Goal: Task Accomplishment & Management: Use online tool/utility

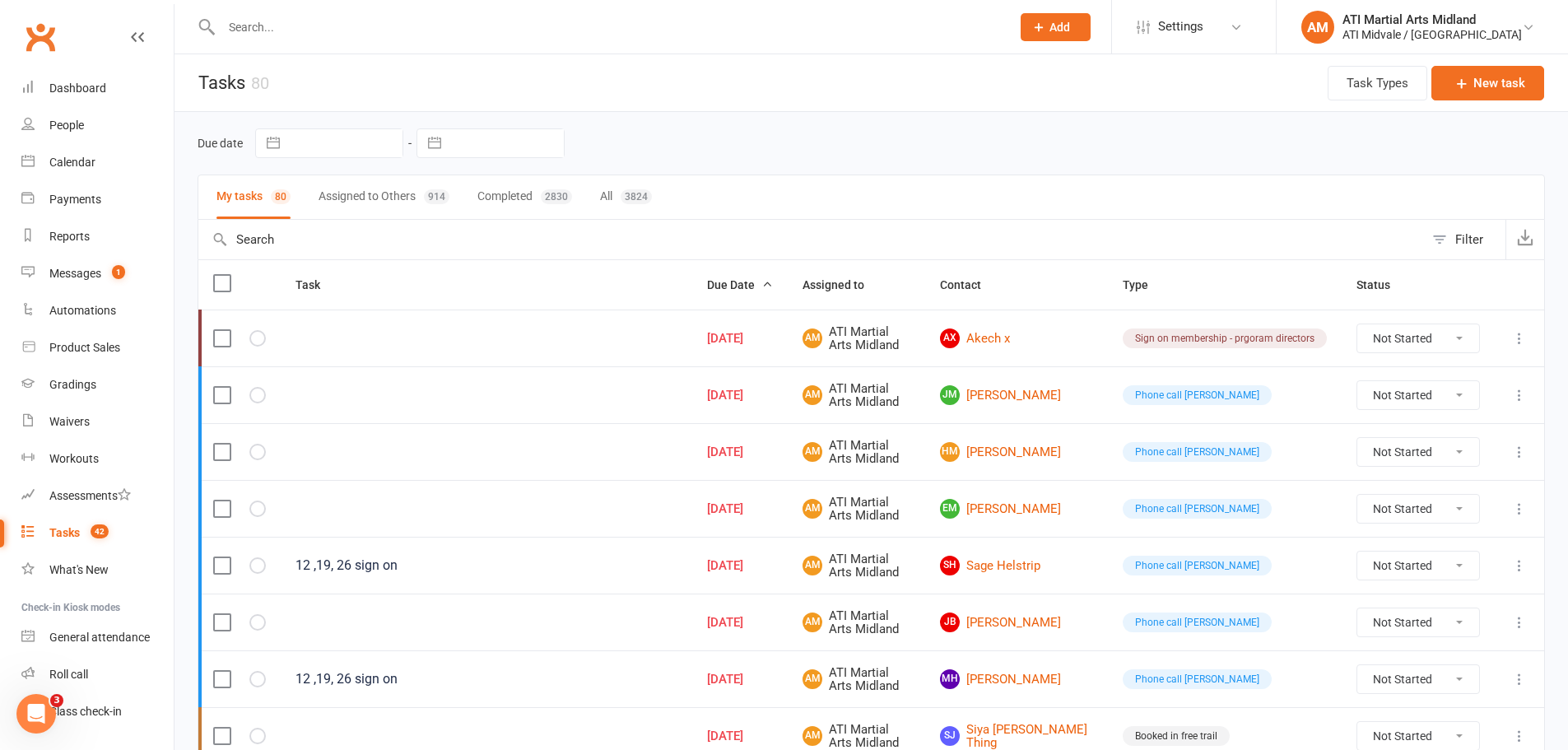
click at [413, 35] on input "text" at bounding box center [608, 27] width 783 height 23
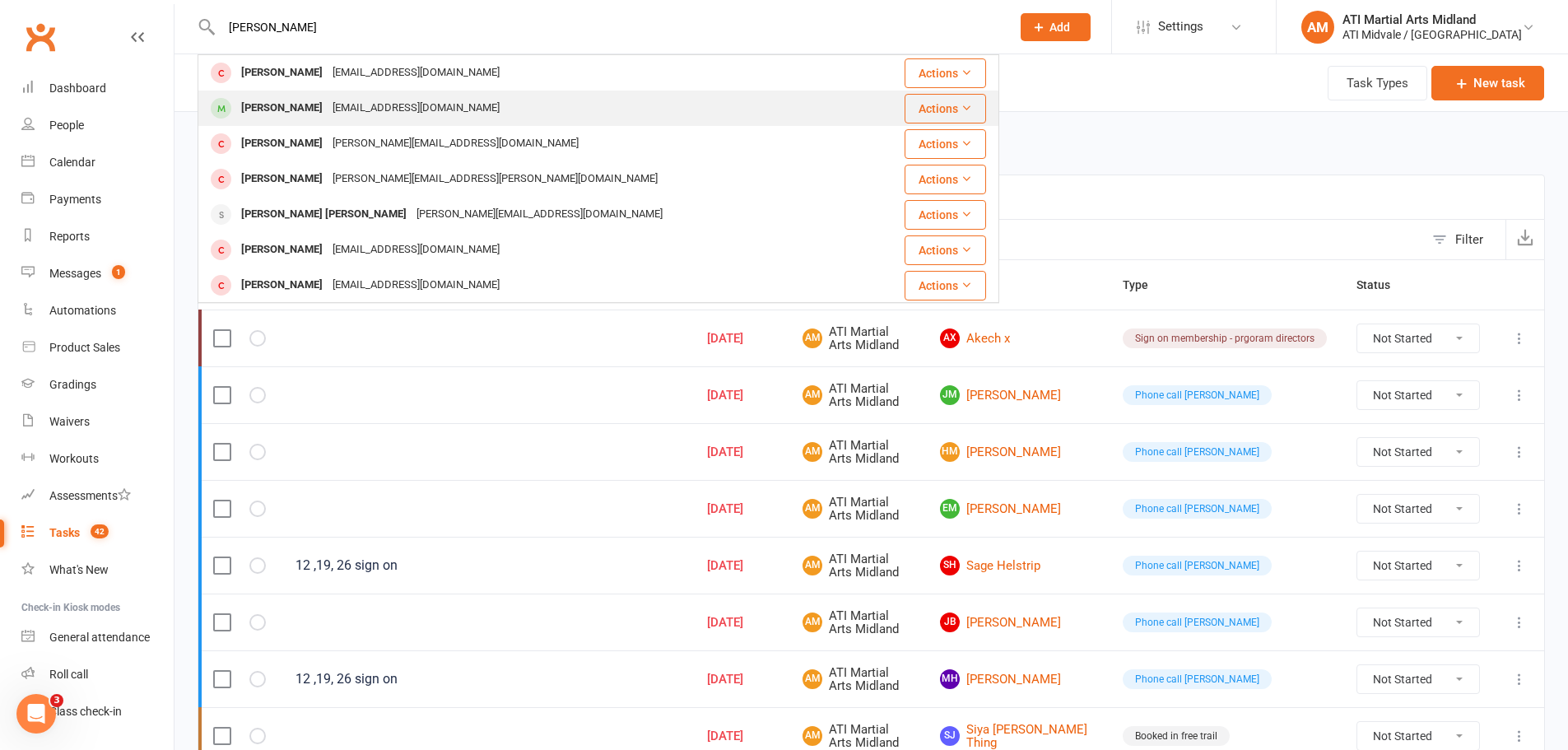
type input "[PERSON_NAME]"
click at [356, 112] on div "[EMAIL_ADDRESS][DOMAIN_NAME]" at bounding box center [416, 108] width 177 height 24
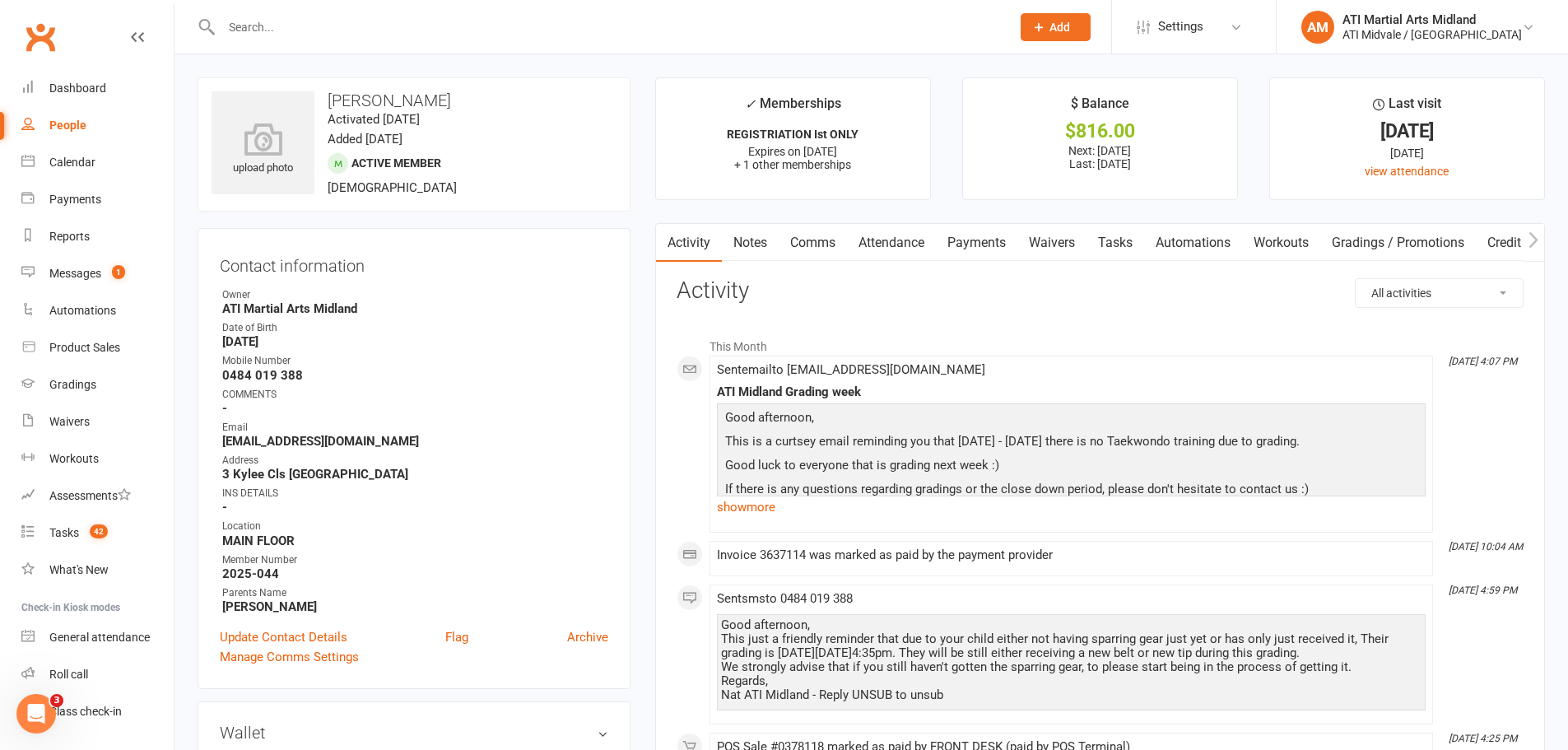
click at [298, 35] on input "text" at bounding box center [608, 27] width 783 height 23
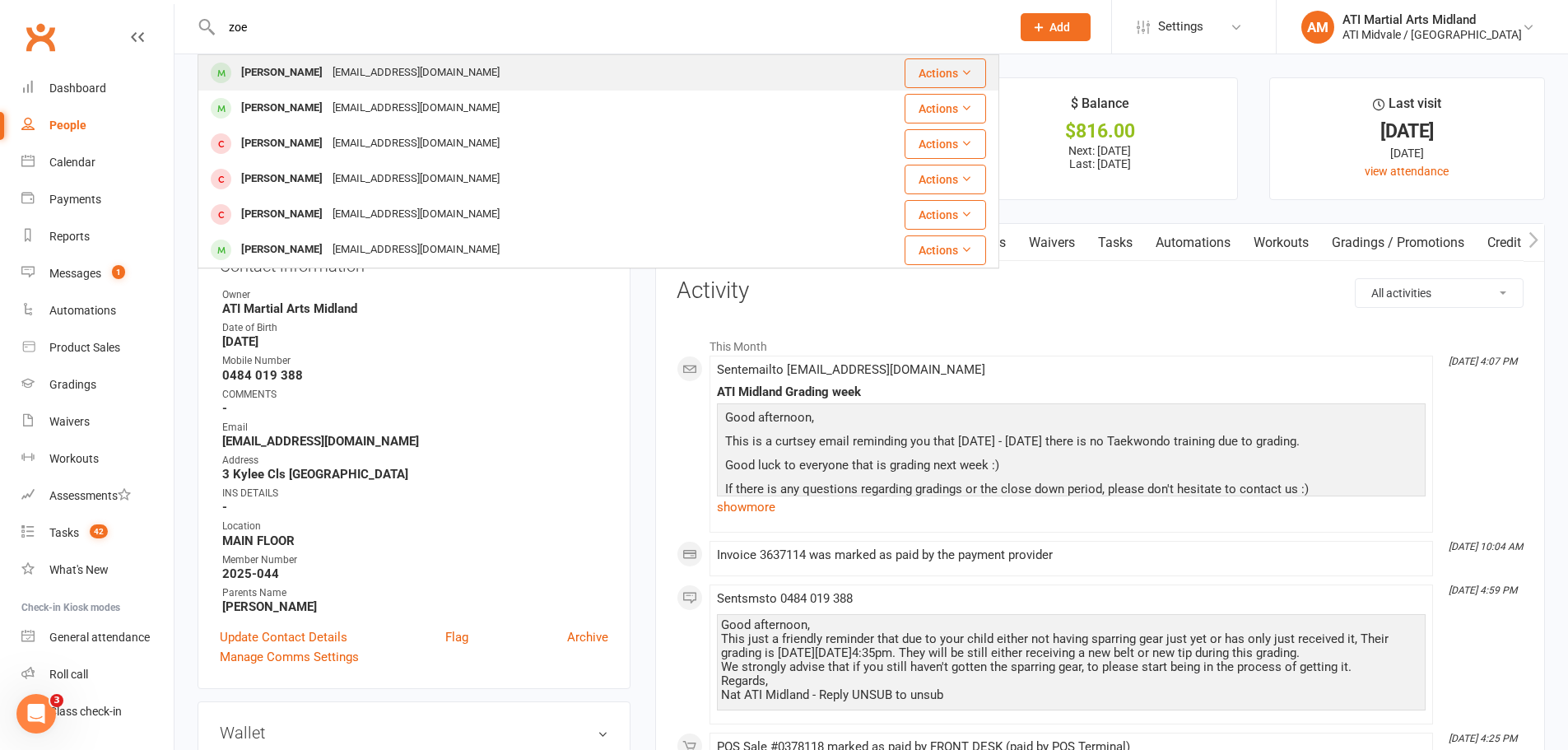
type input "zoe"
click at [328, 73] on div "[EMAIL_ADDRESS][DOMAIN_NAME]" at bounding box center [416, 73] width 177 height 24
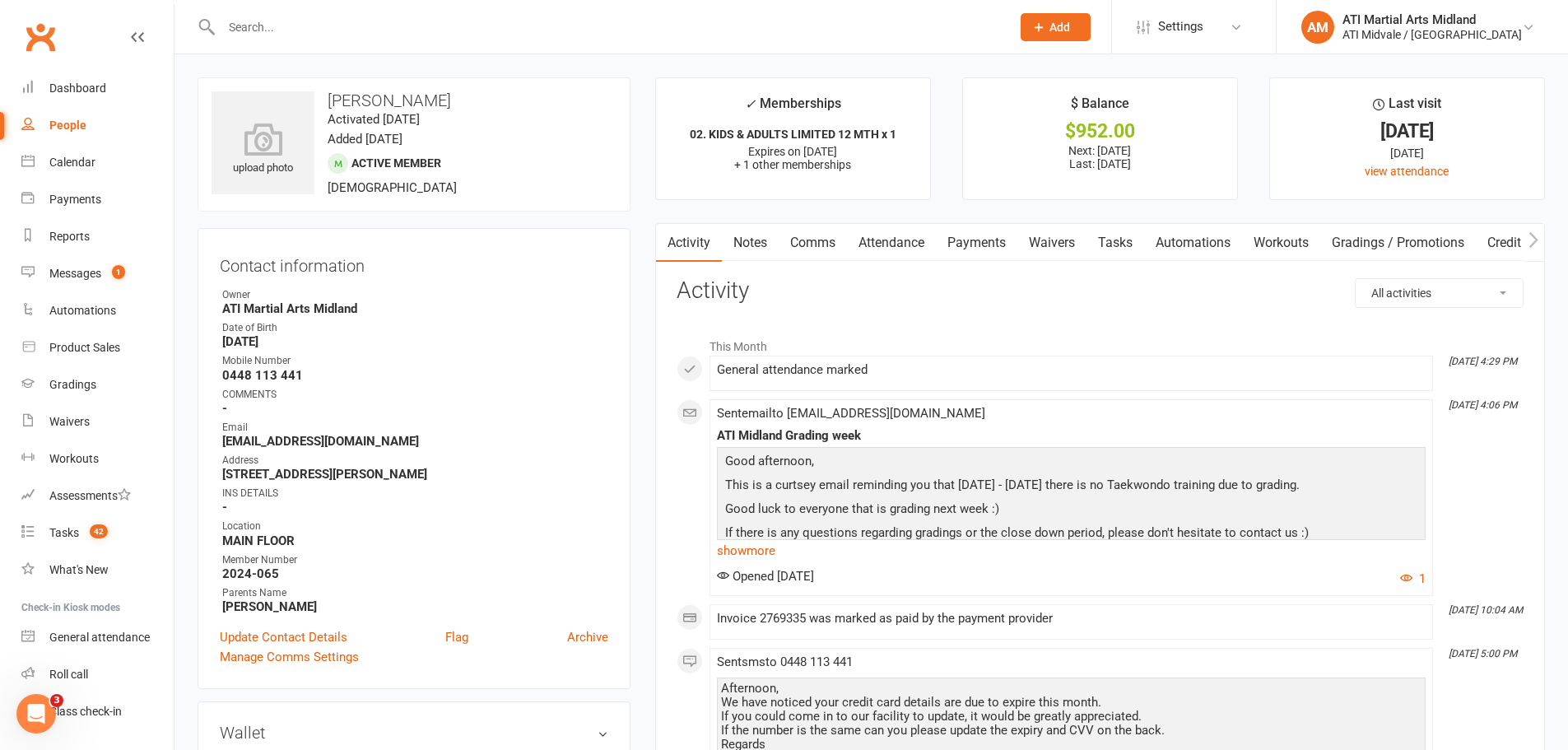
click at [758, 244] on link "Notes" at bounding box center [750, 242] width 57 height 38
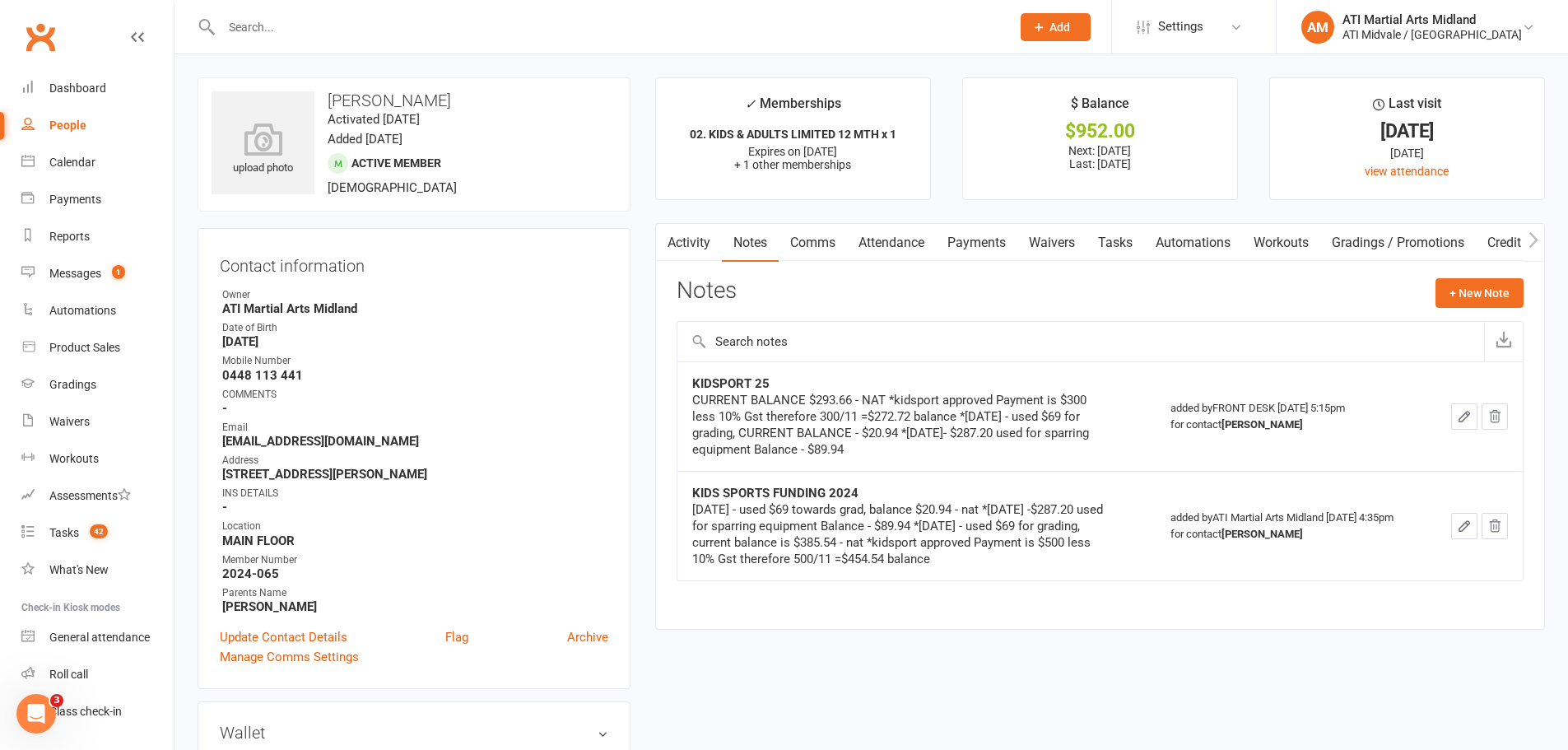
click at [1137, 234] on link "Tasks" at bounding box center [1114, 242] width 57 height 38
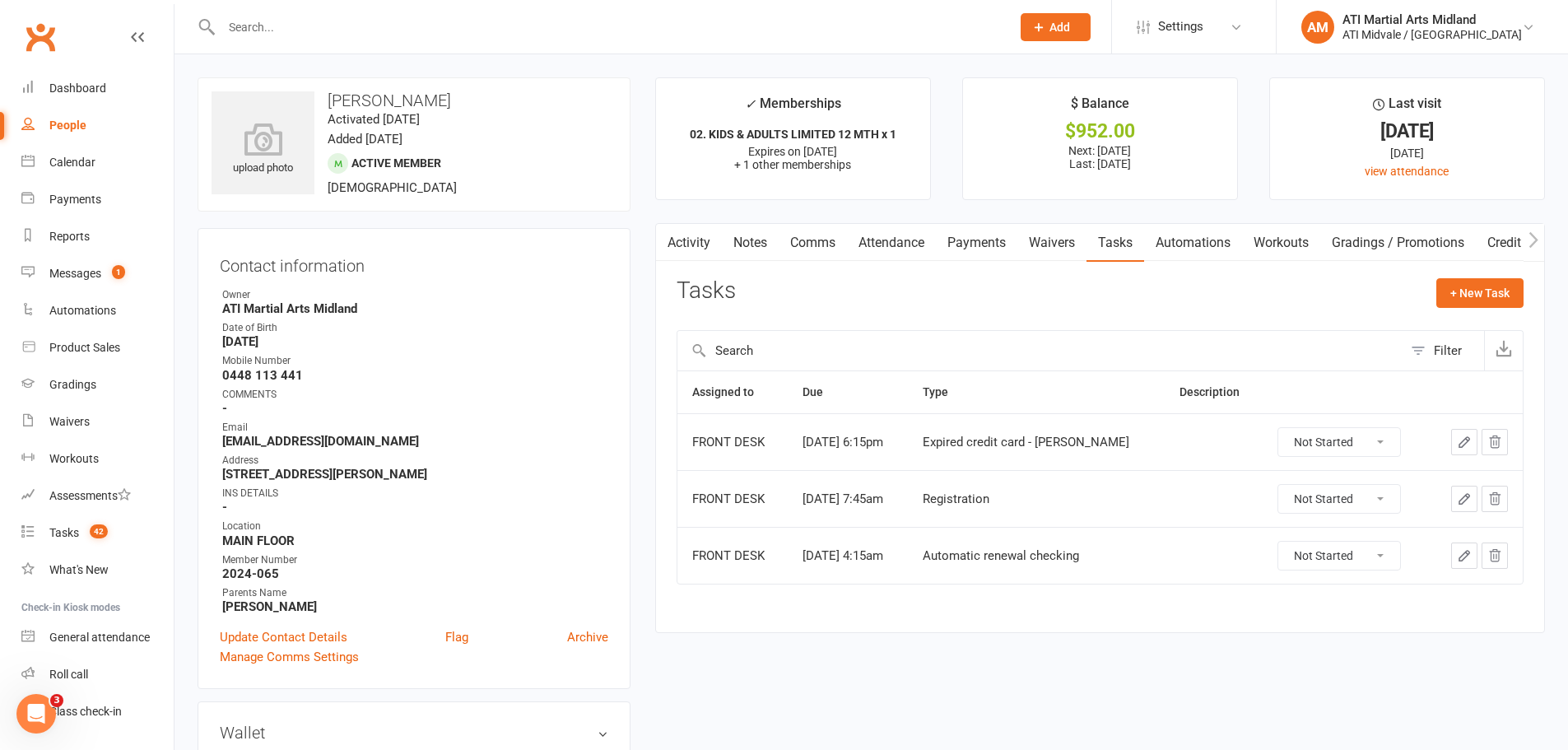
click at [450, 38] on input "text" at bounding box center [608, 27] width 783 height 23
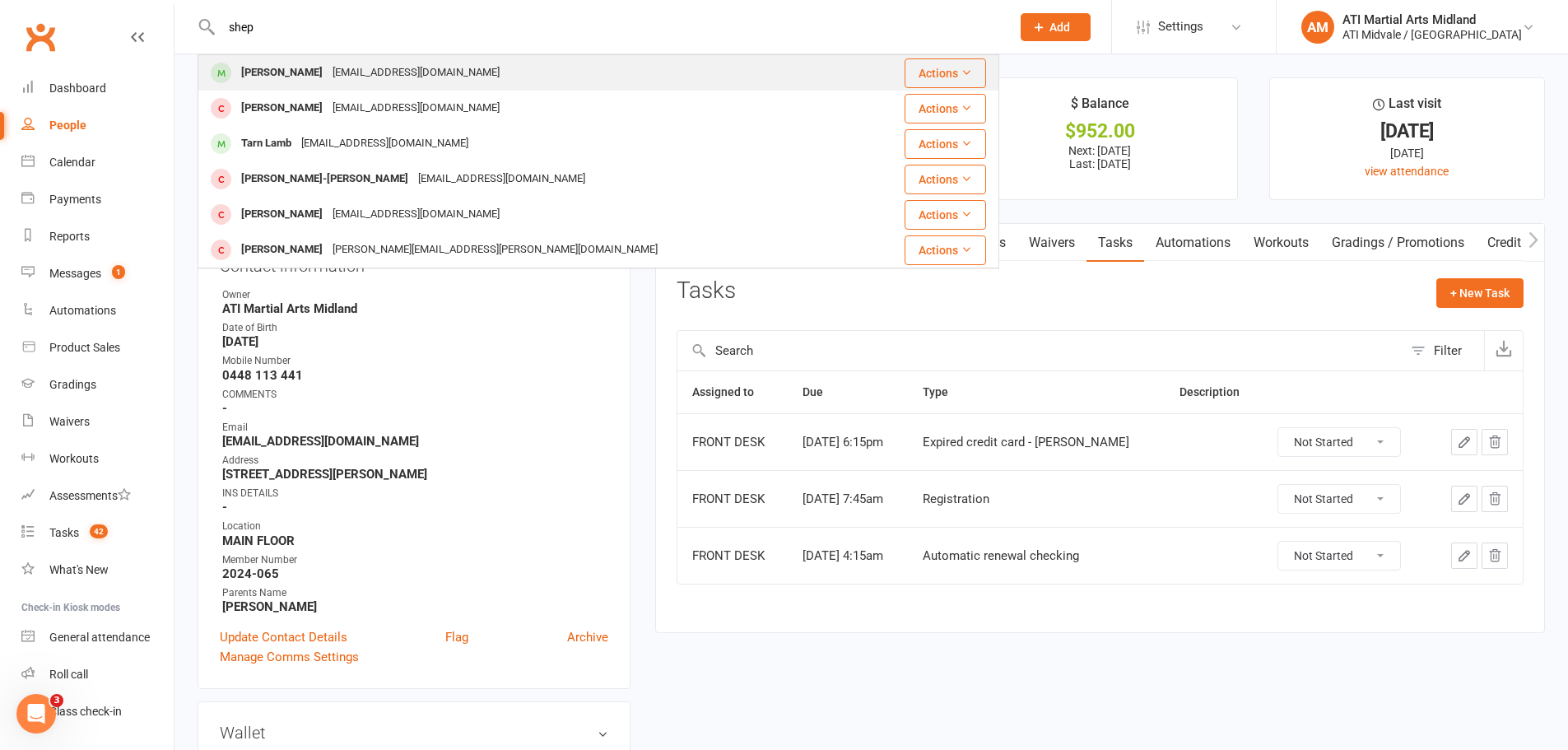
type input "shep"
click at [450, 74] on div "[EMAIL_ADDRESS][DOMAIN_NAME]" at bounding box center [416, 73] width 177 height 24
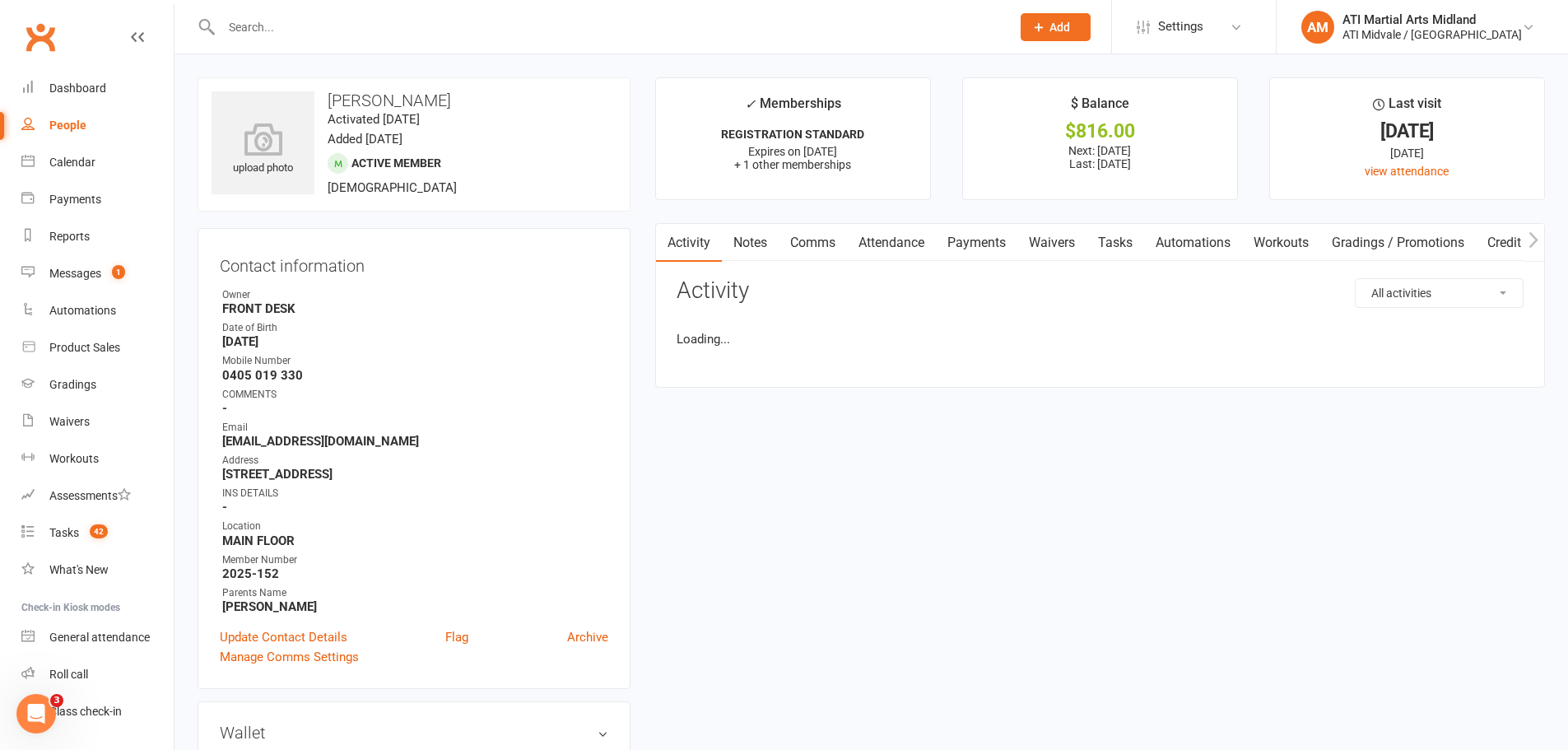
click at [753, 245] on link "Notes" at bounding box center [750, 242] width 57 height 38
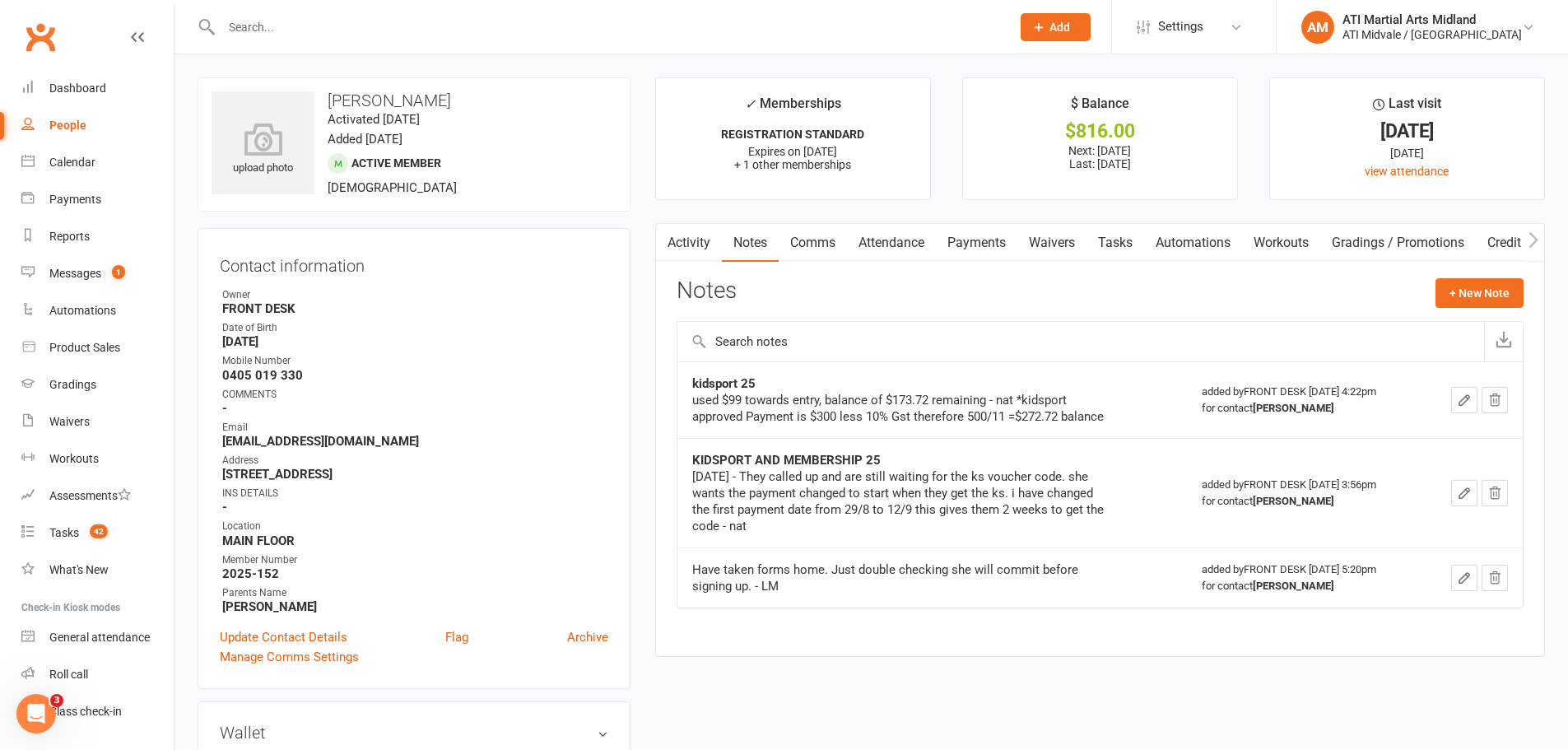
click at [1003, 229] on link "Payments" at bounding box center [977, 242] width 81 height 38
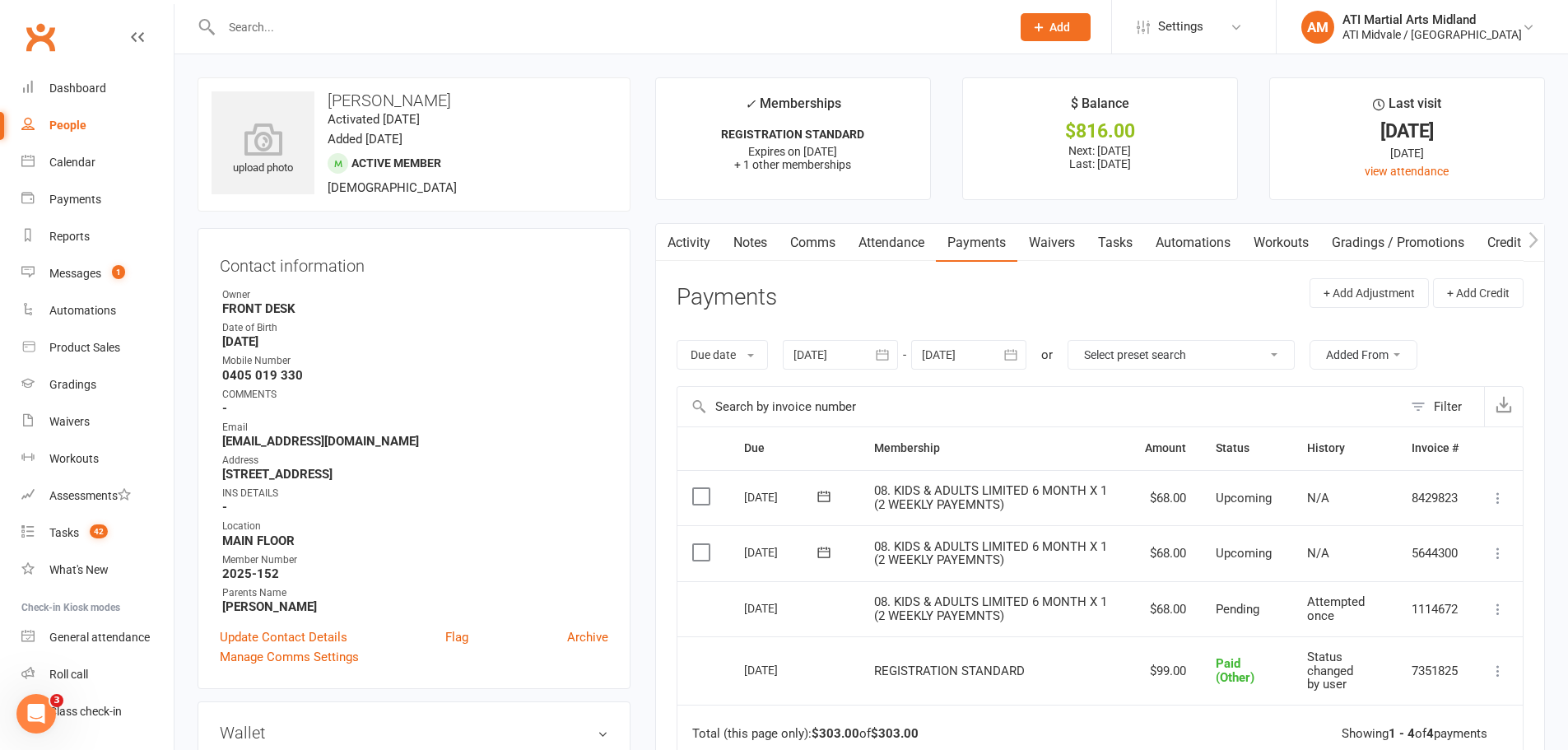
click at [1121, 239] on link "Tasks" at bounding box center [1114, 242] width 57 height 38
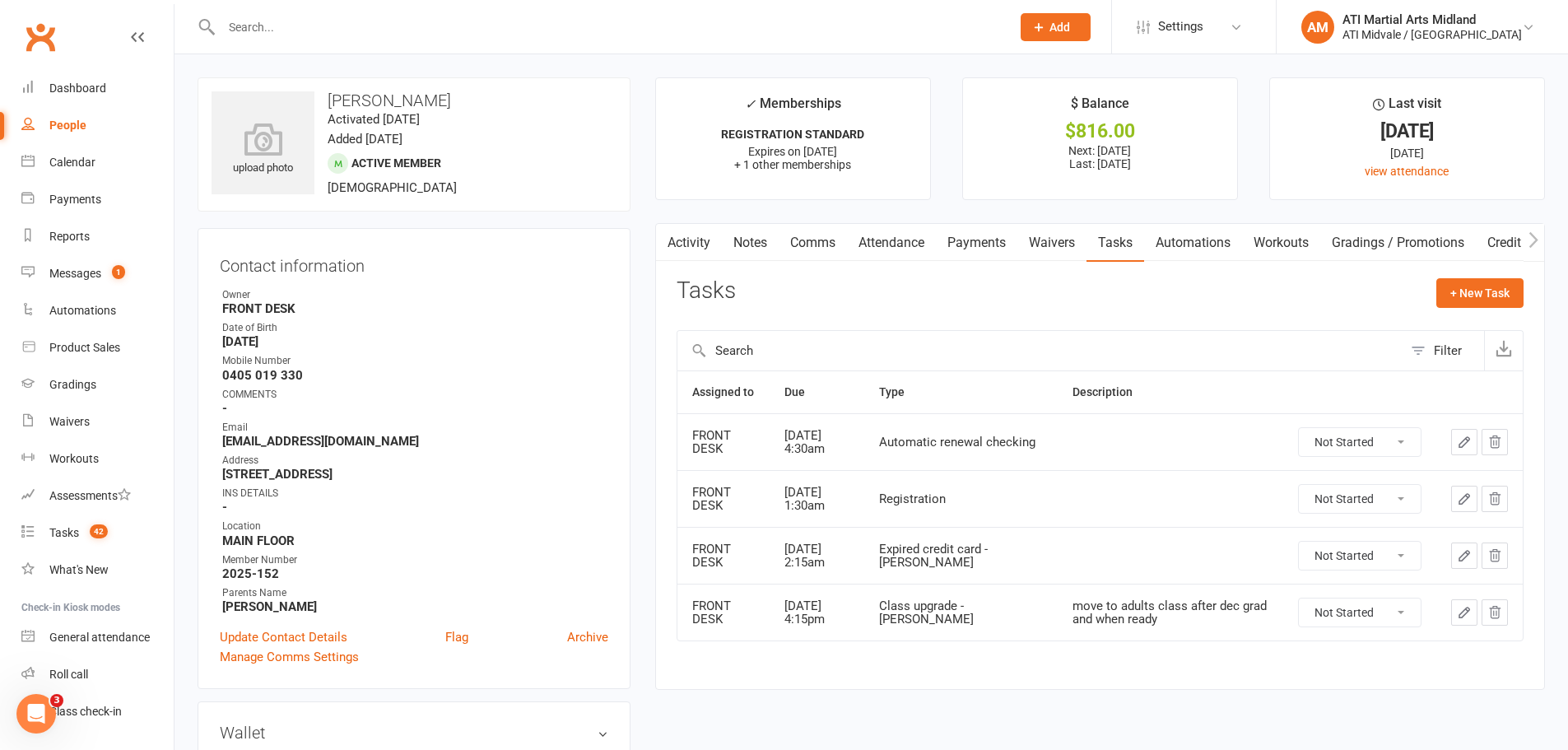
click at [939, 331] on input "text" at bounding box center [1040, 351] width 725 height 40
click at [957, 247] on link "Payments" at bounding box center [977, 242] width 81 height 38
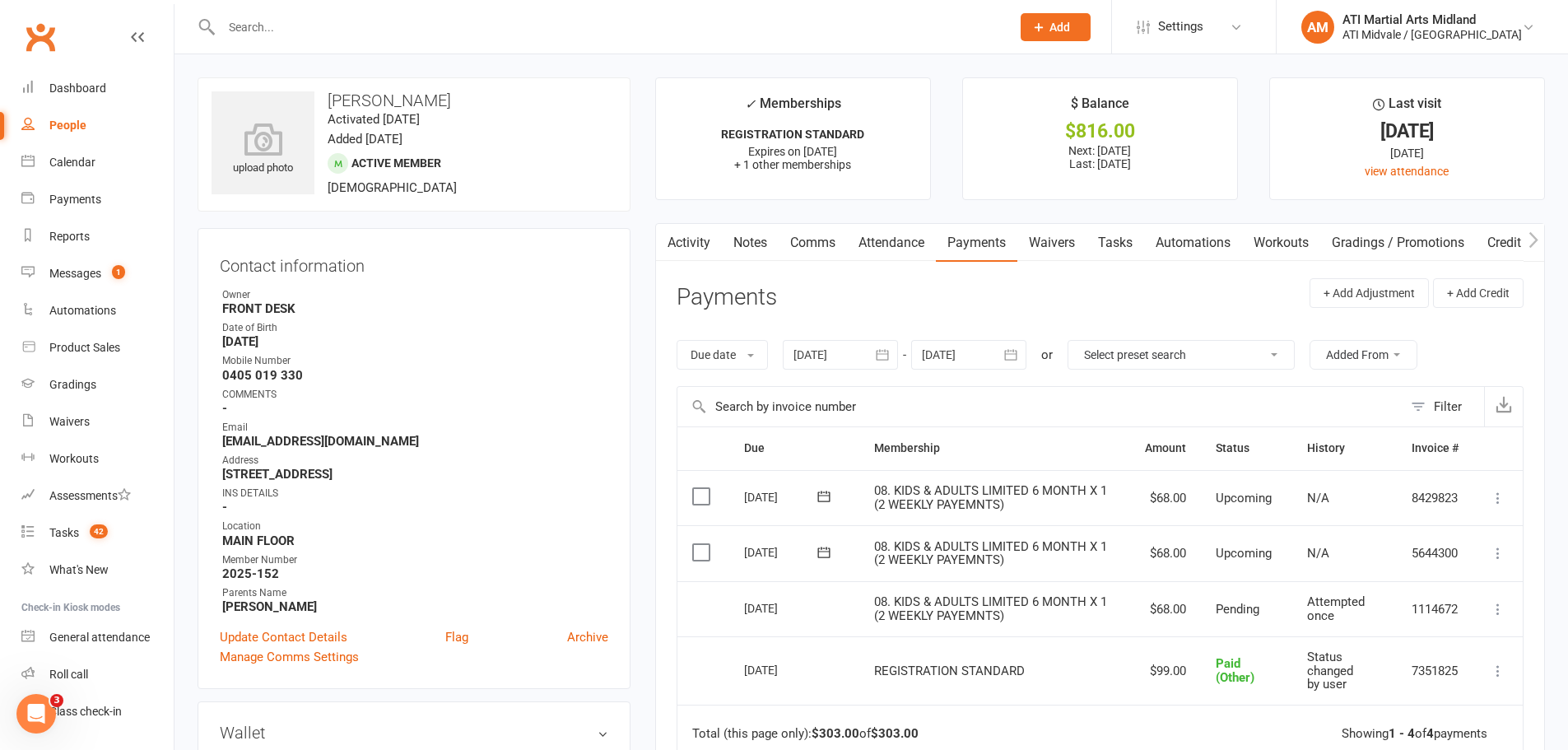
click at [1050, 331] on div "Due date Due date Date paid Date failed Date settled [DATE] [DATE] Sun Mon Tue …" at bounding box center [1100, 355] width 847 height 63
click at [1119, 257] on link "Tasks" at bounding box center [1114, 242] width 57 height 38
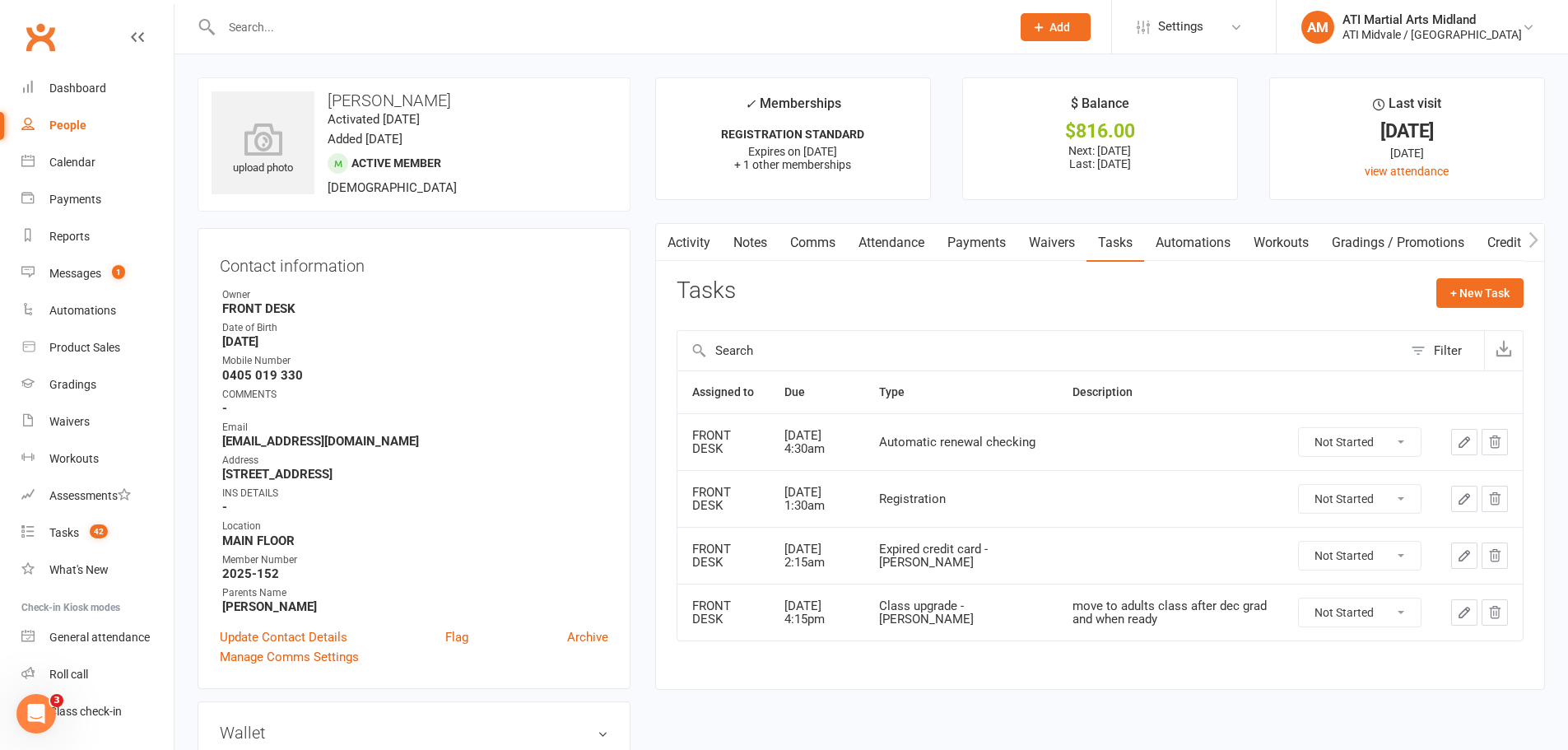
click at [834, 297] on div "Tasks + New Task" at bounding box center [1100, 297] width 847 height 39
click at [64, 116] on link "People" at bounding box center [97, 125] width 152 height 37
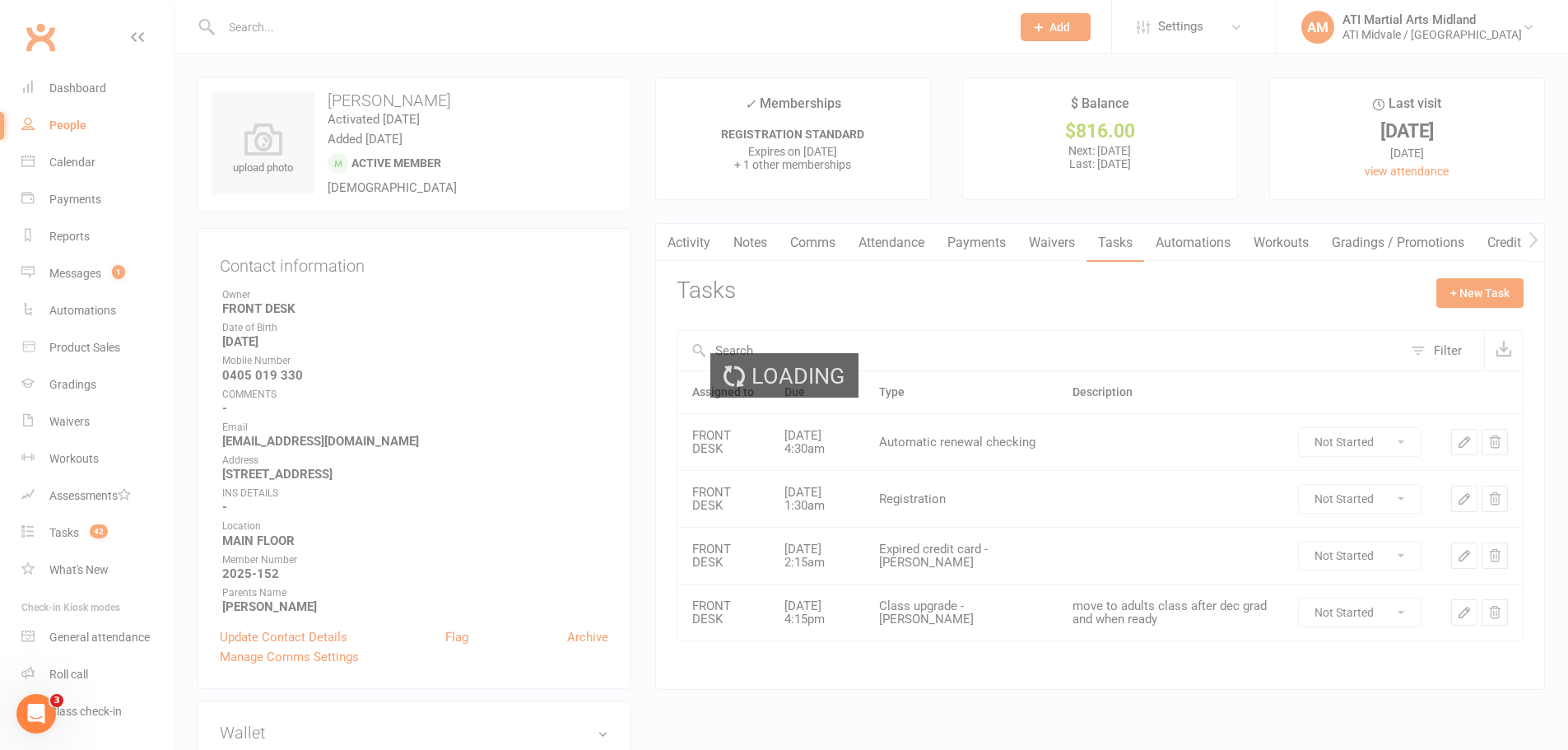
select select "100"
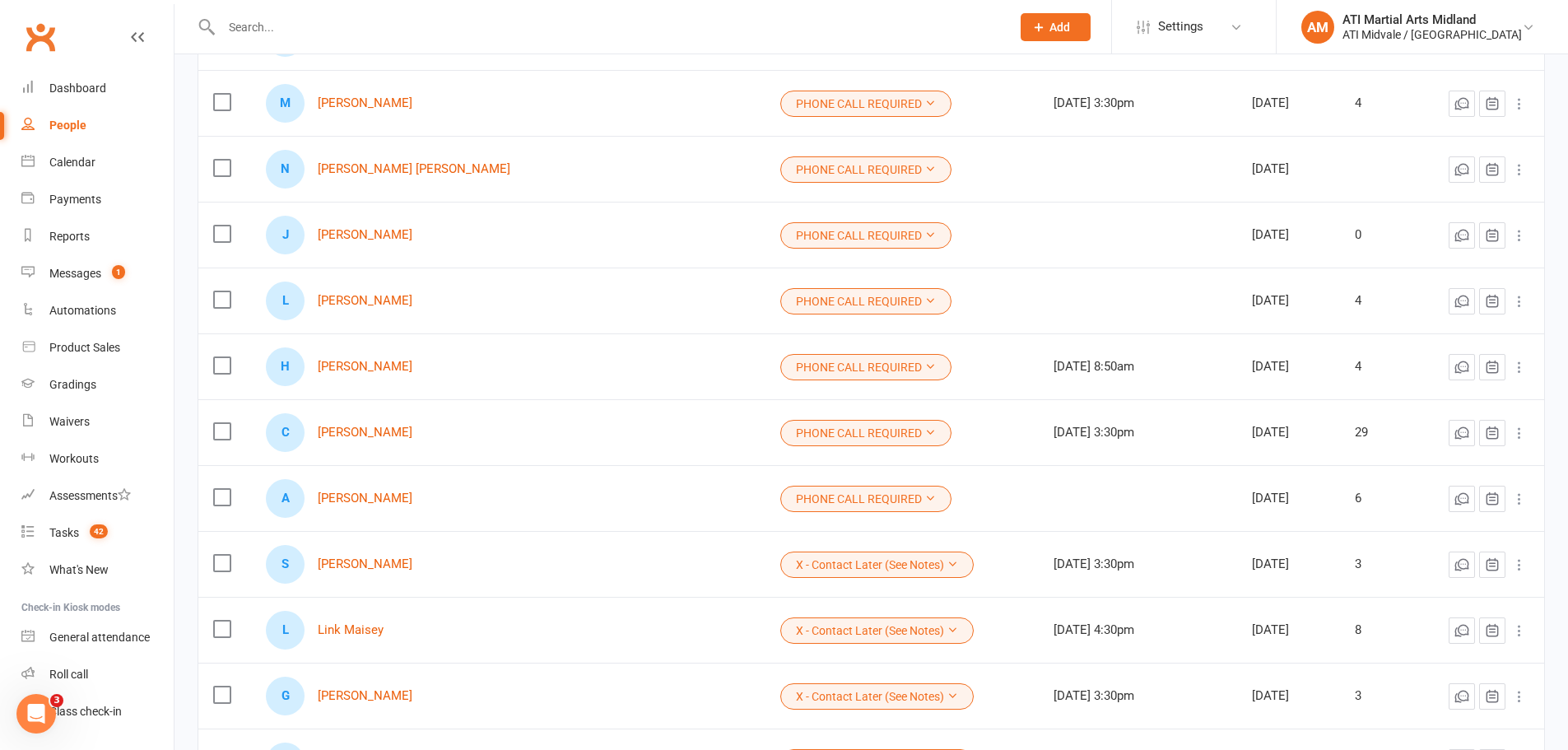
scroll to position [2223, 0]
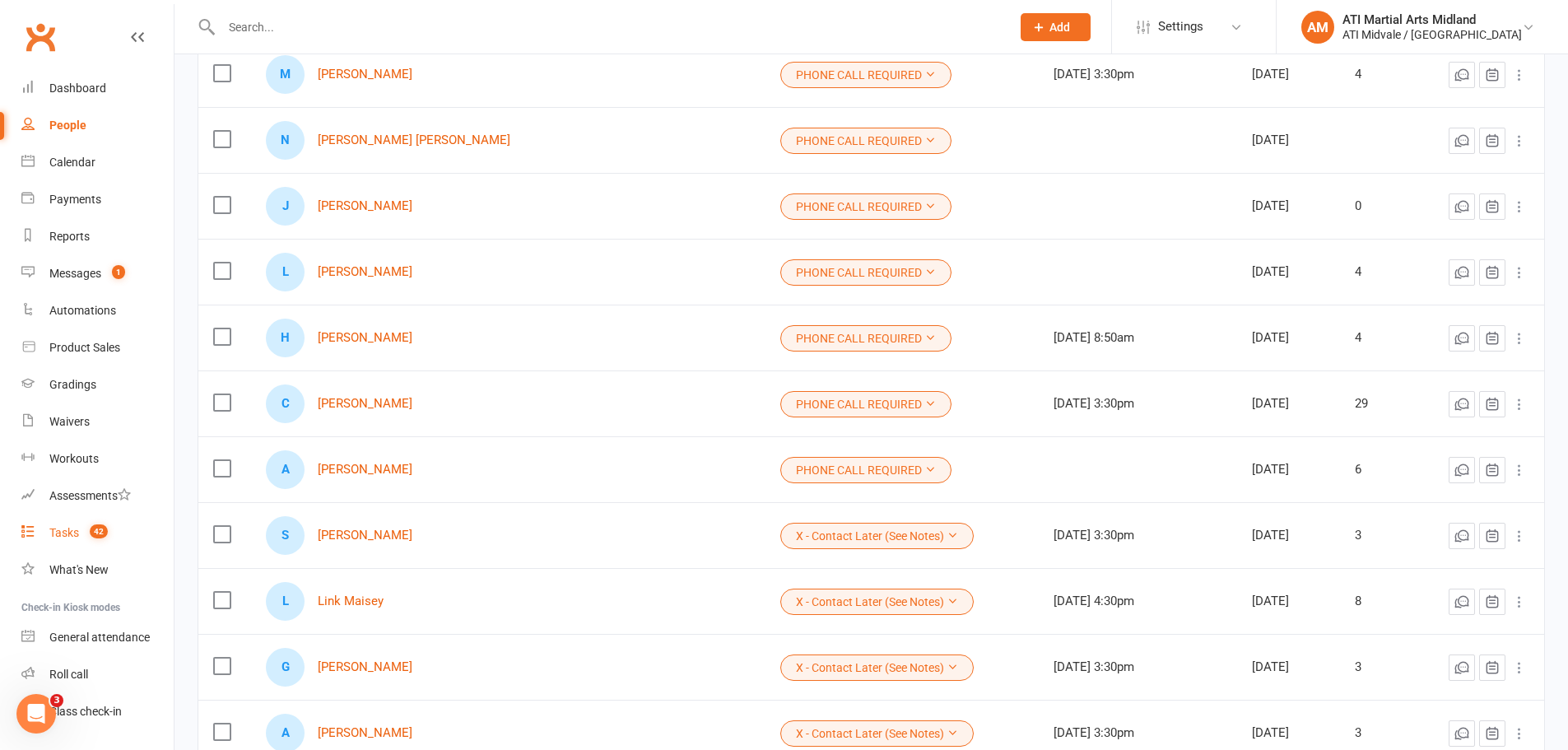
click at [78, 533] on div "Tasks" at bounding box center [64, 533] width 30 height 14
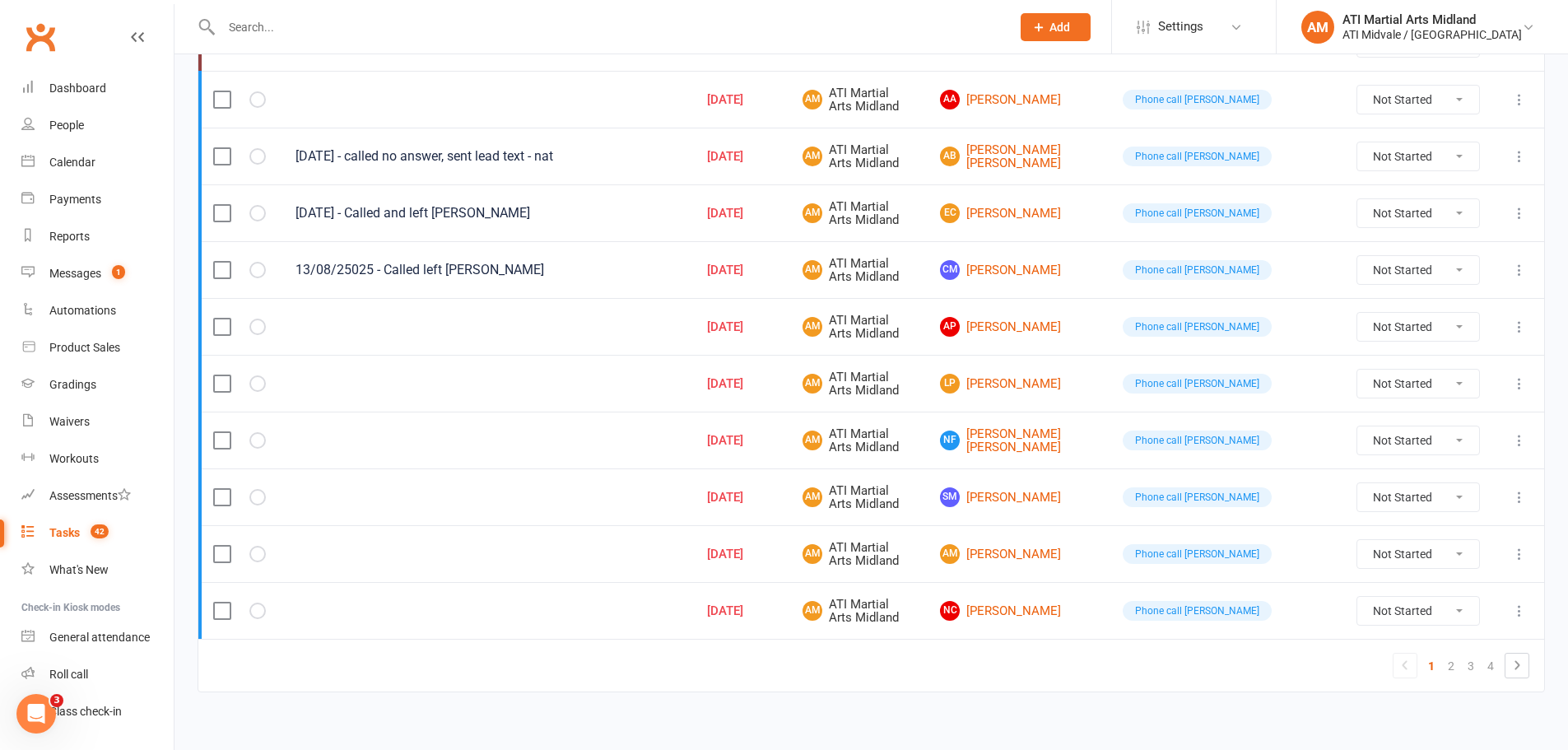
scroll to position [1102, 0]
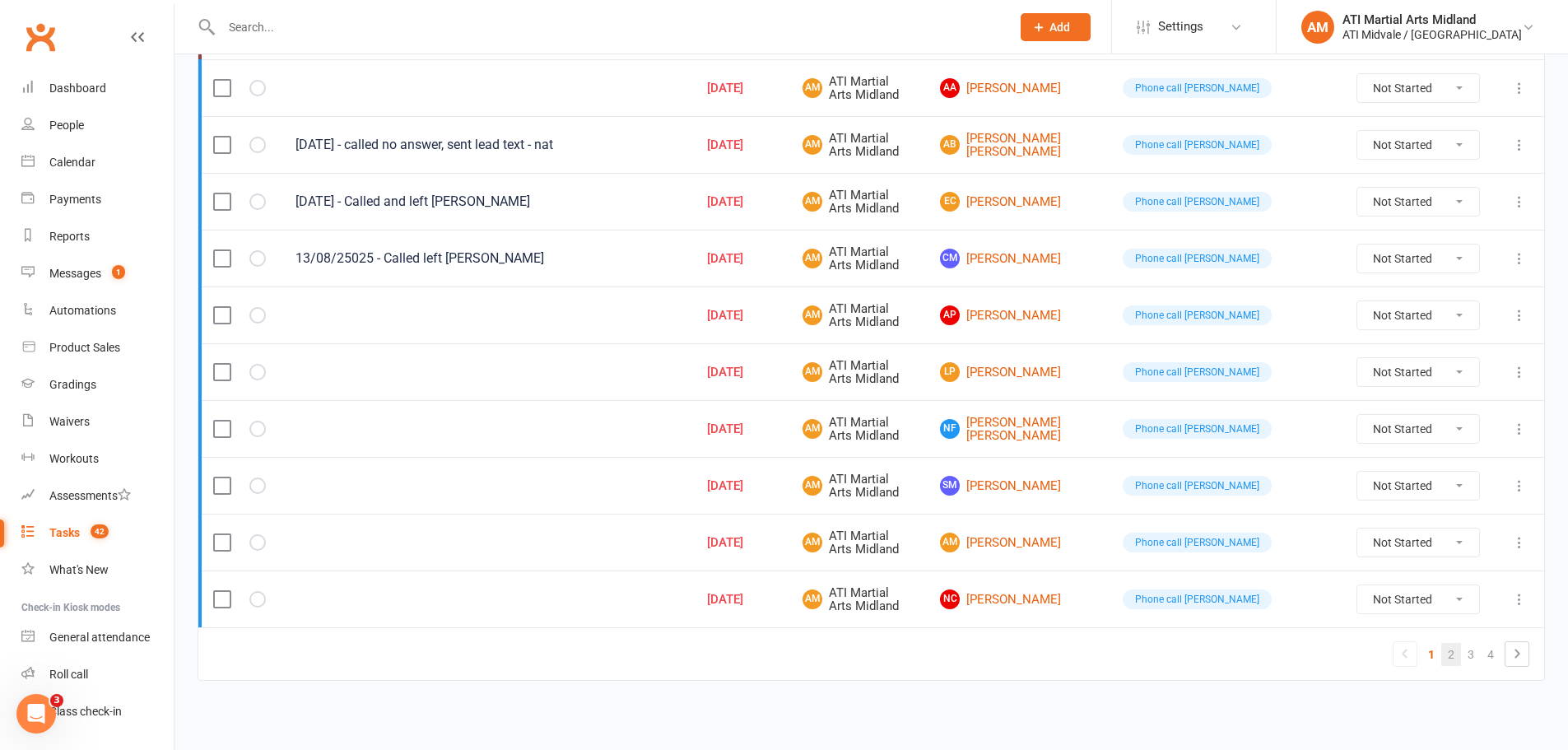
click at [1447, 653] on link "2" at bounding box center [1451, 654] width 19 height 23
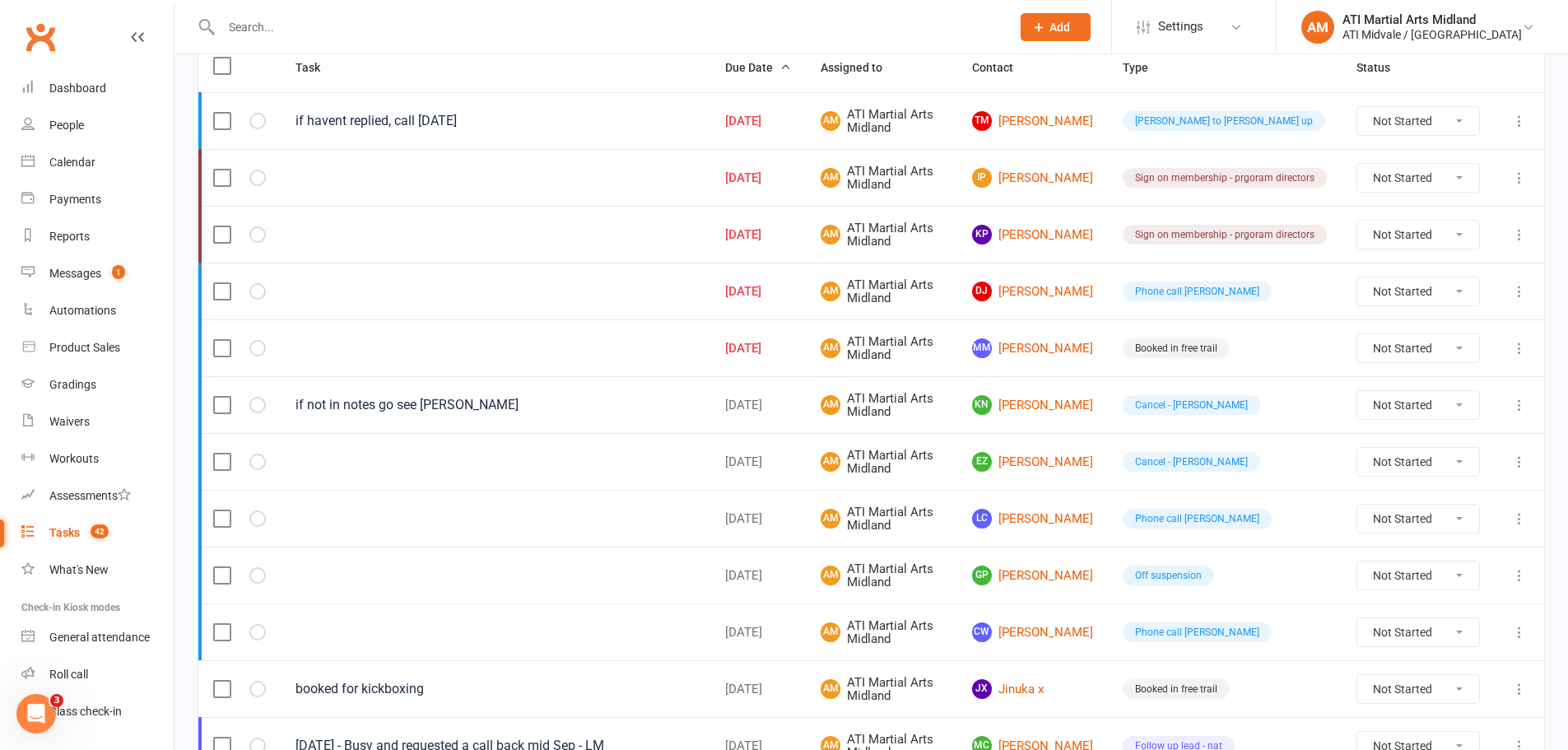
scroll to position [114, 0]
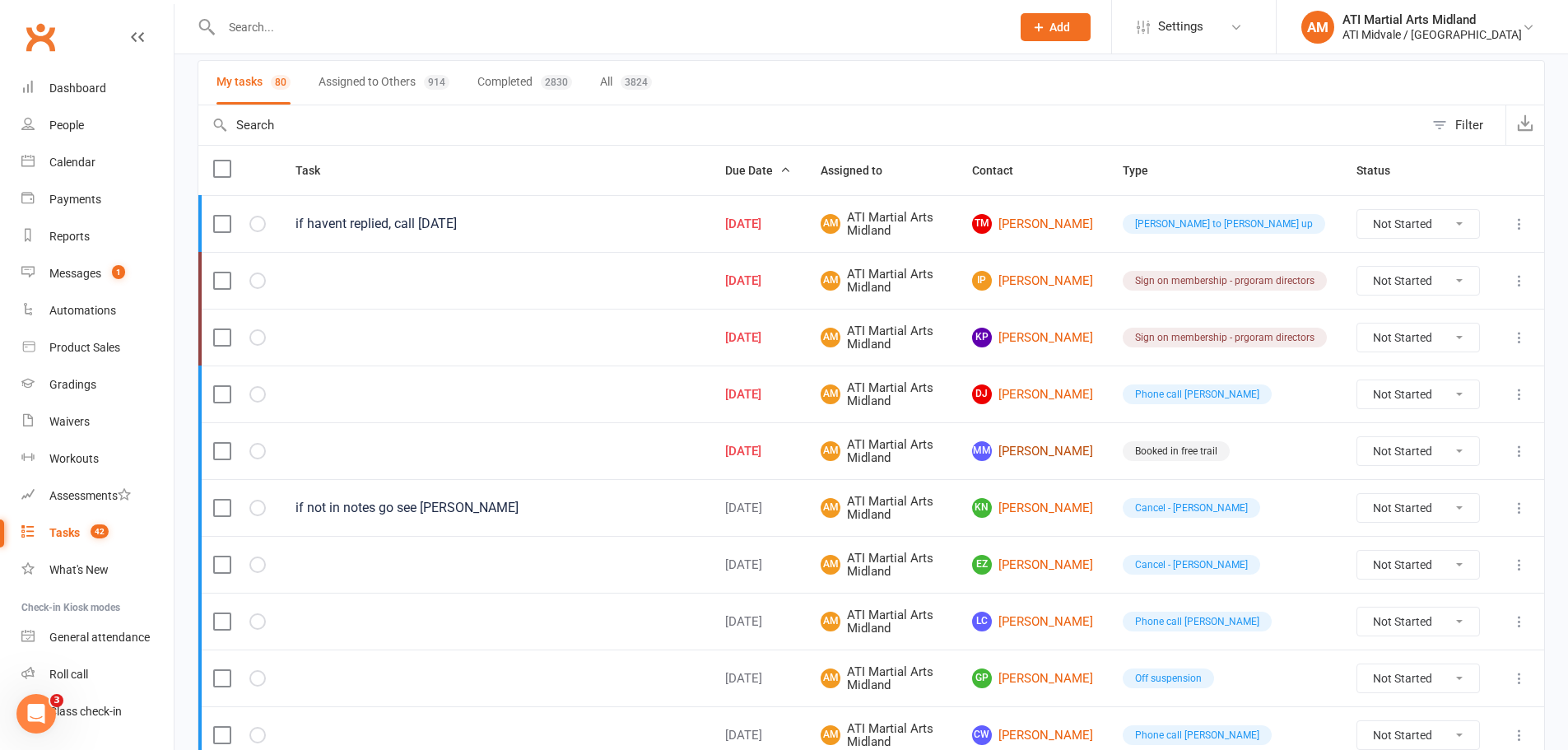
click at [1037, 446] on link "MM [PERSON_NAME]" at bounding box center [1032, 451] width 121 height 19
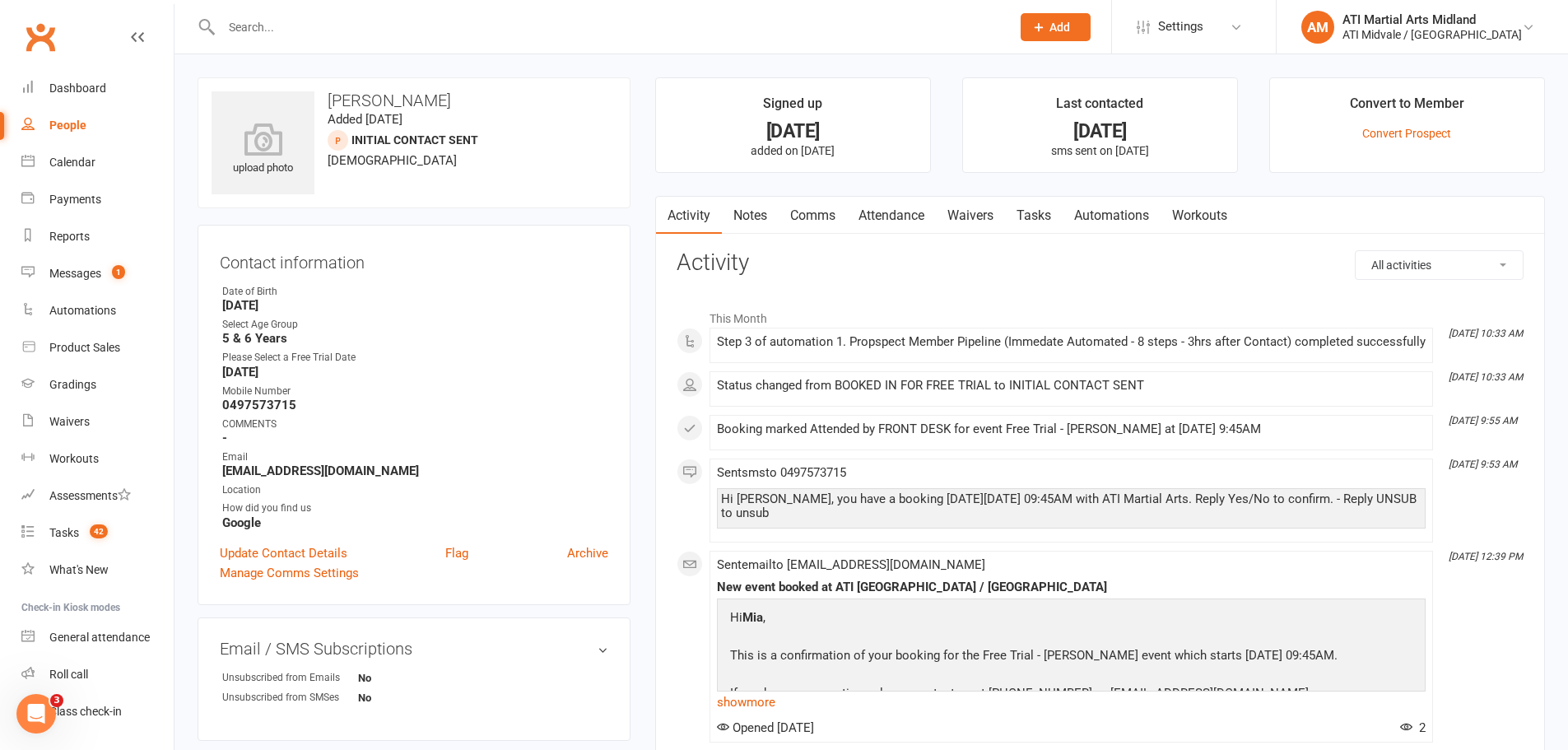
click at [910, 220] on link "Attendance" at bounding box center [892, 215] width 89 height 38
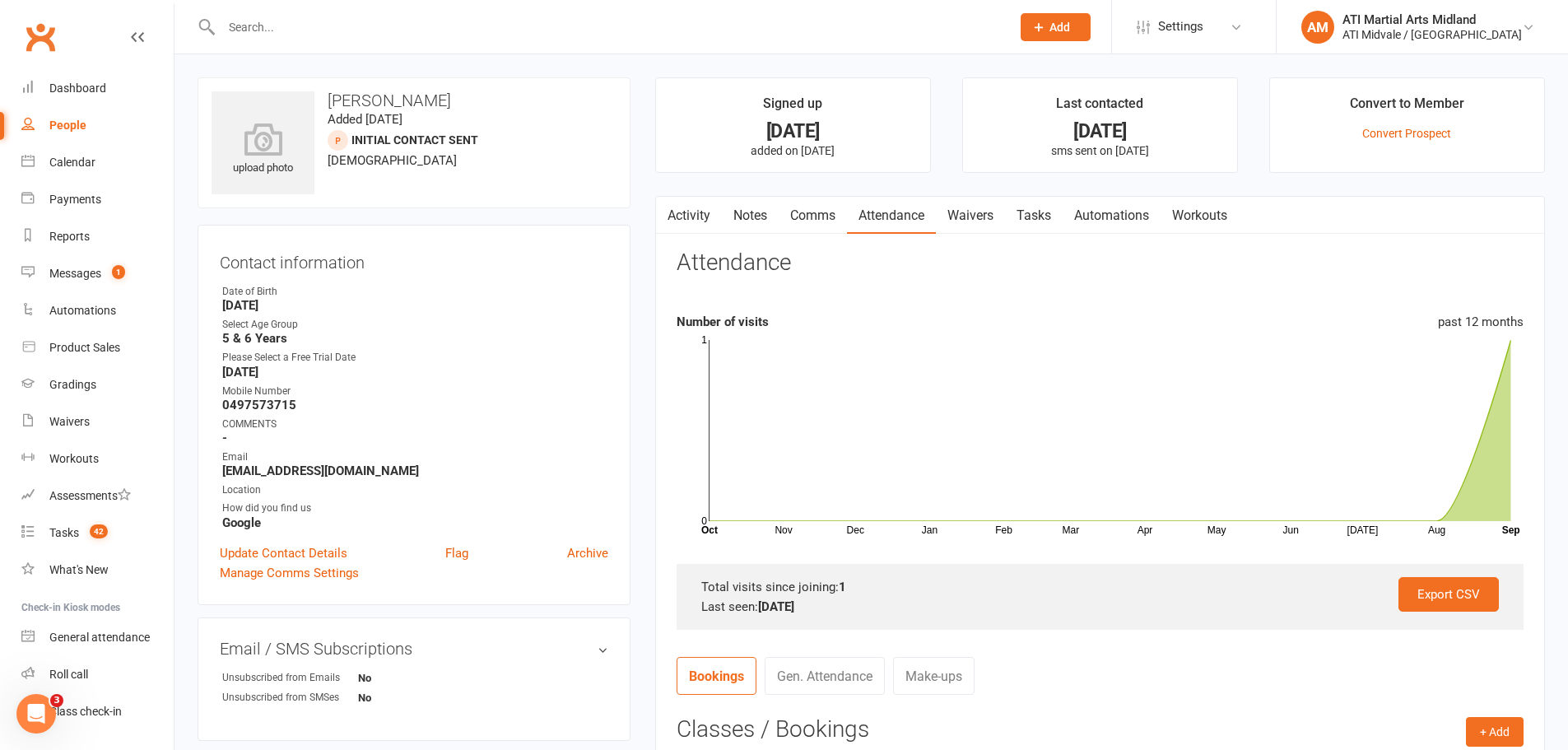
click at [1037, 219] on link "Tasks" at bounding box center [1033, 215] width 57 height 38
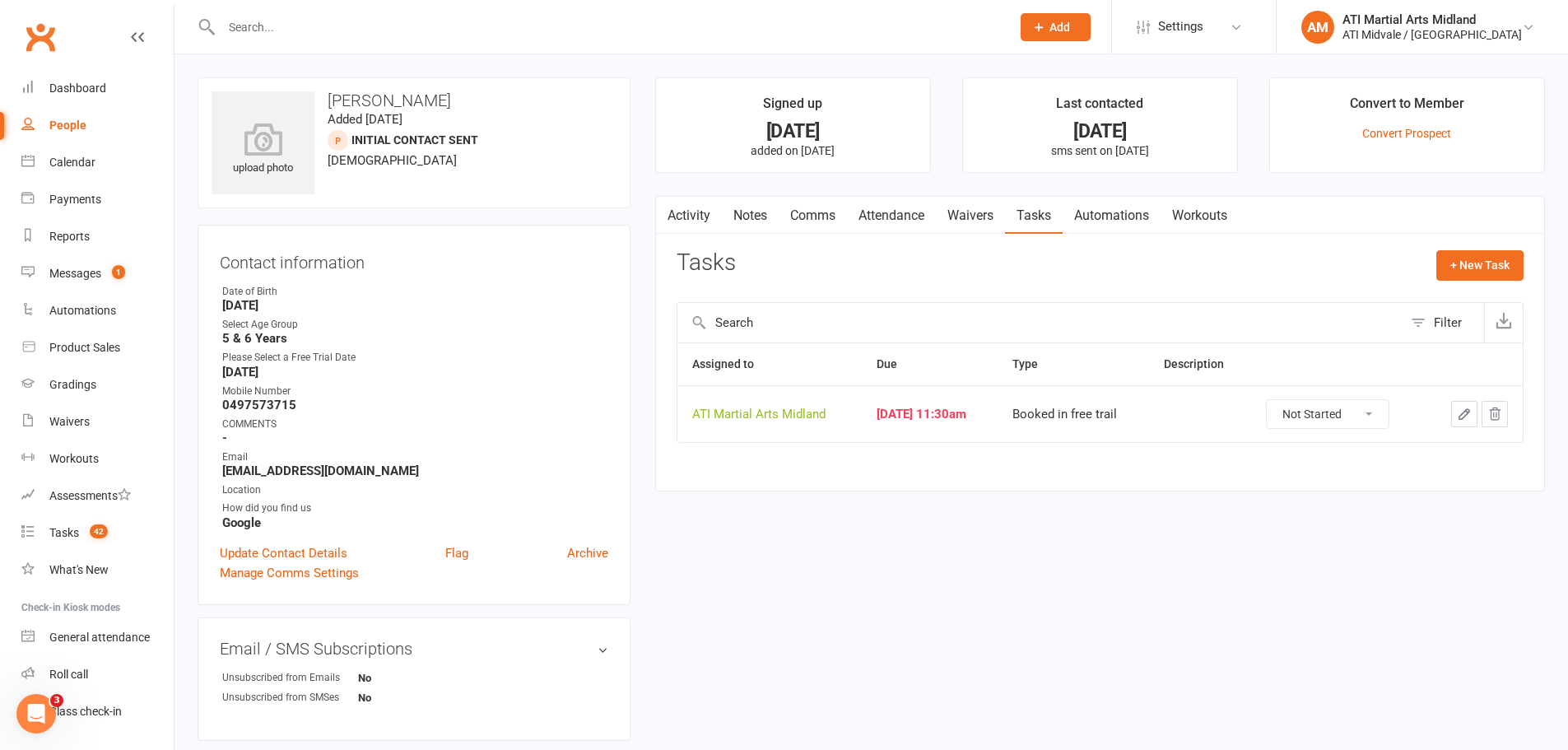
click at [1455, 413] on button "button" at bounding box center [1464, 414] width 26 height 26
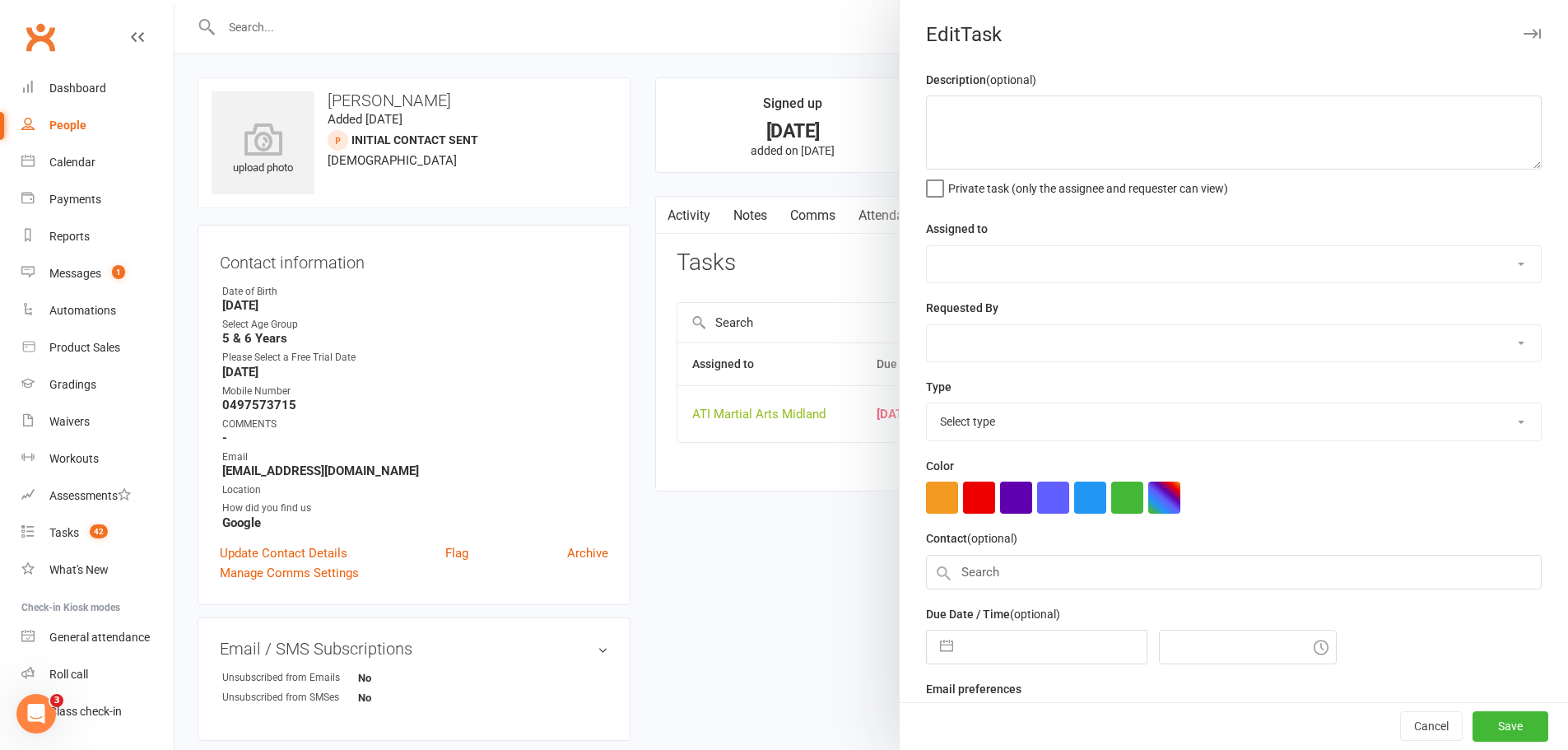
select select "32859"
type input "[DATE]"
type input "11:30am"
click at [971, 426] on select "Add info to task Automatic renewal checking Booked in for 1st trial program cla…" at bounding box center [1235, 421] width 614 height 36
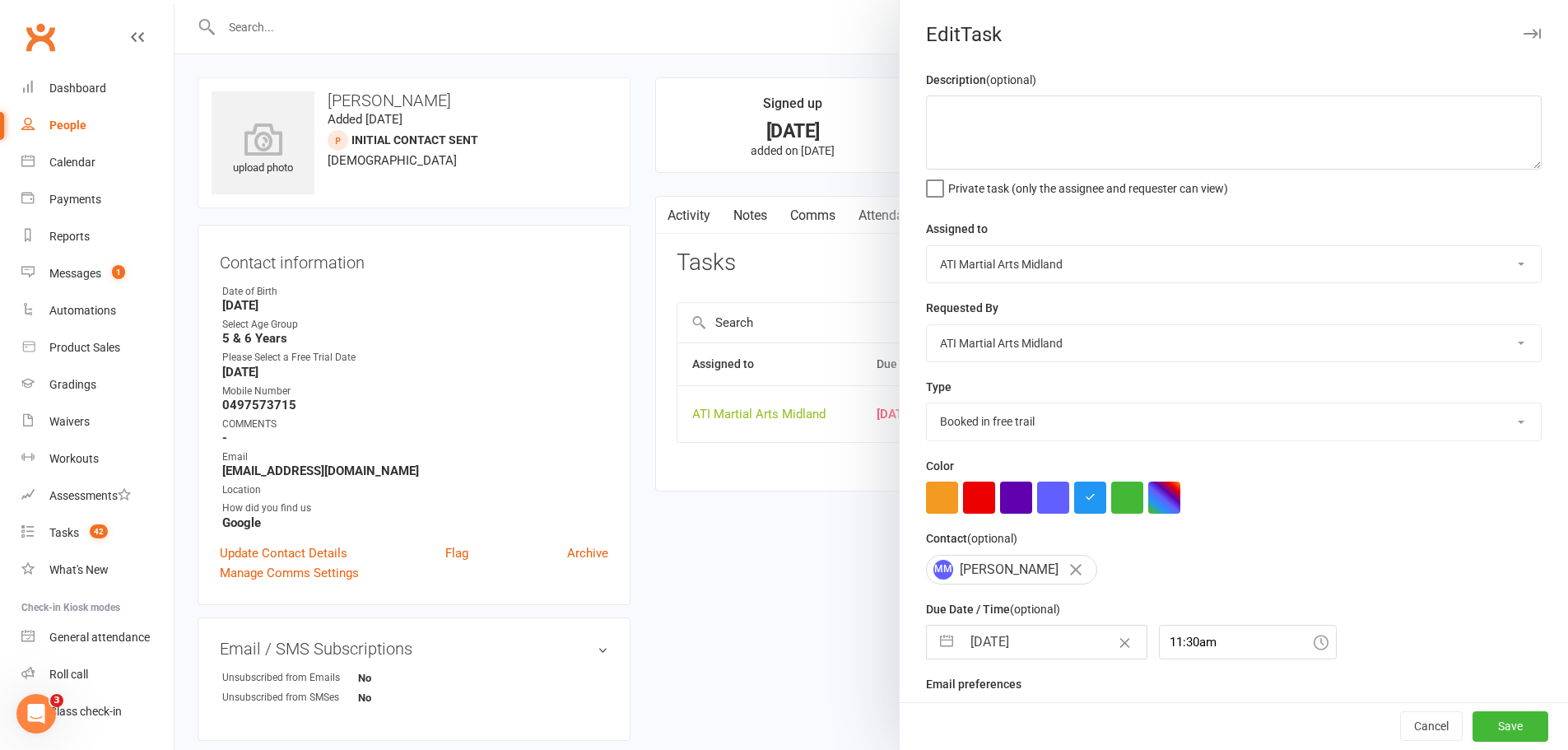
select select "28178"
click at [927, 407] on select "Add info to task Automatic renewal checking Booked in for 1st trial program cla…" at bounding box center [1235, 421] width 614 height 36
click at [1475, 729] on button "Save" at bounding box center [1511, 727] width 76 height 30
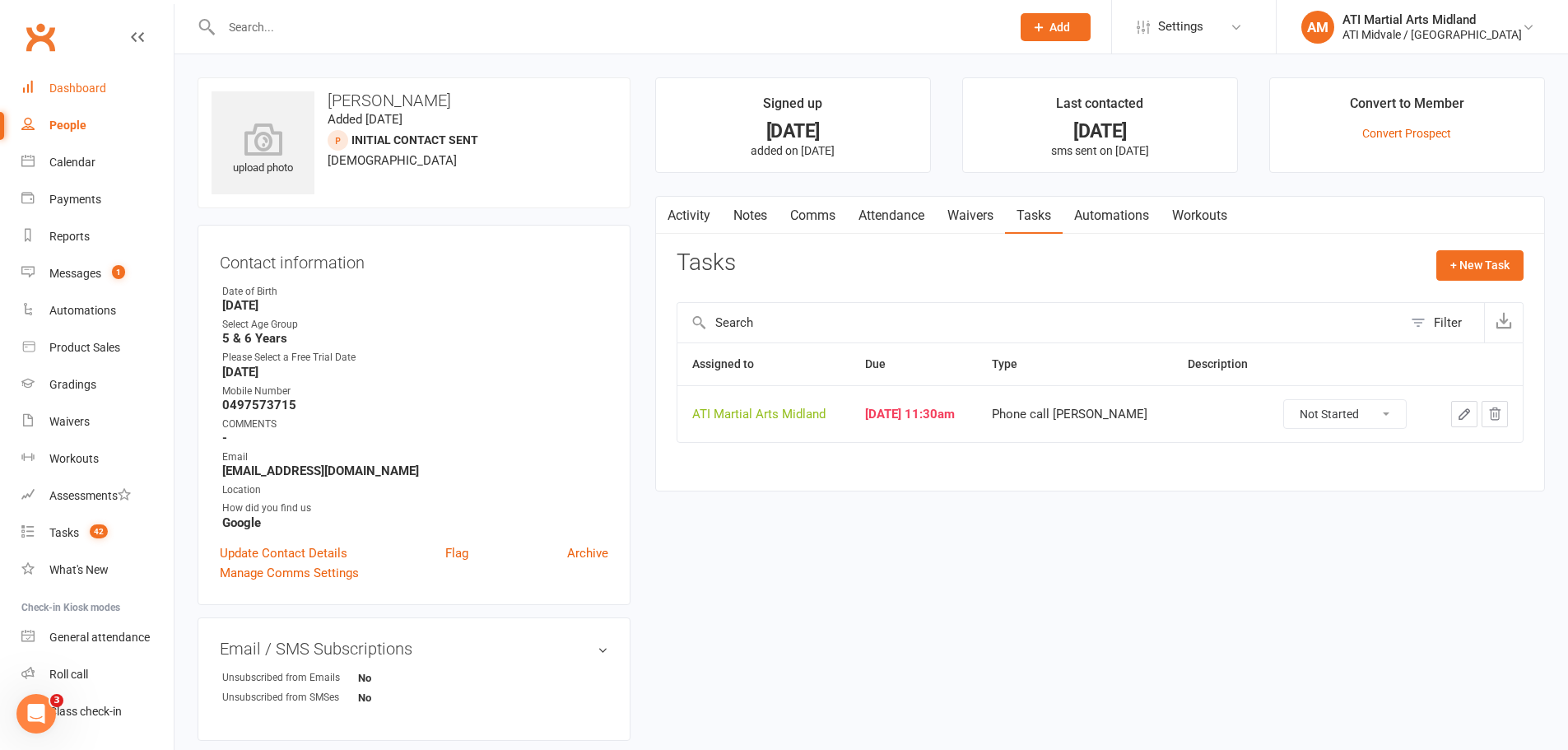
click at [88, 74] on link "Dashboard" at bounding box center [97, 88] width 152 height 37
